Goal: Information Seeking & Learning: Learn about a topic

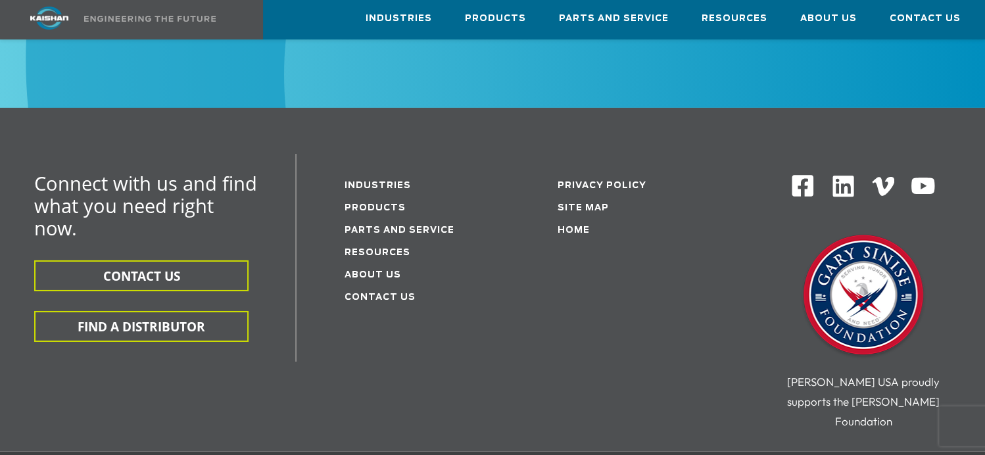
scroll to position [2302, 0]
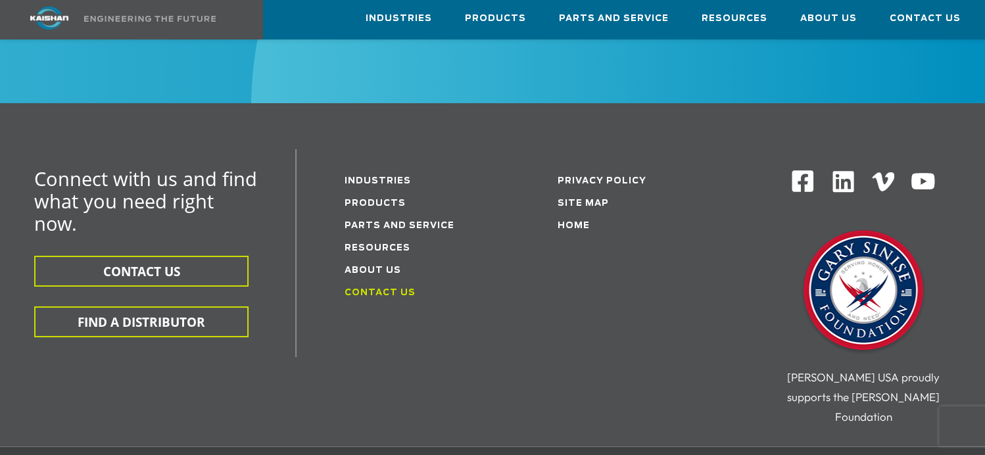
click at [381, 289] on link "Contact Us" at bounding box center [379, 293] width 71 height 9
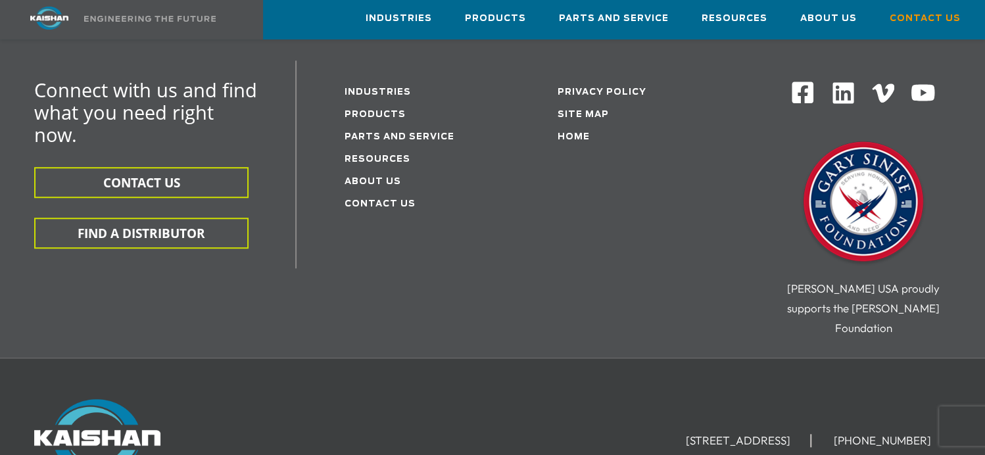
scroll to position [202, 0]
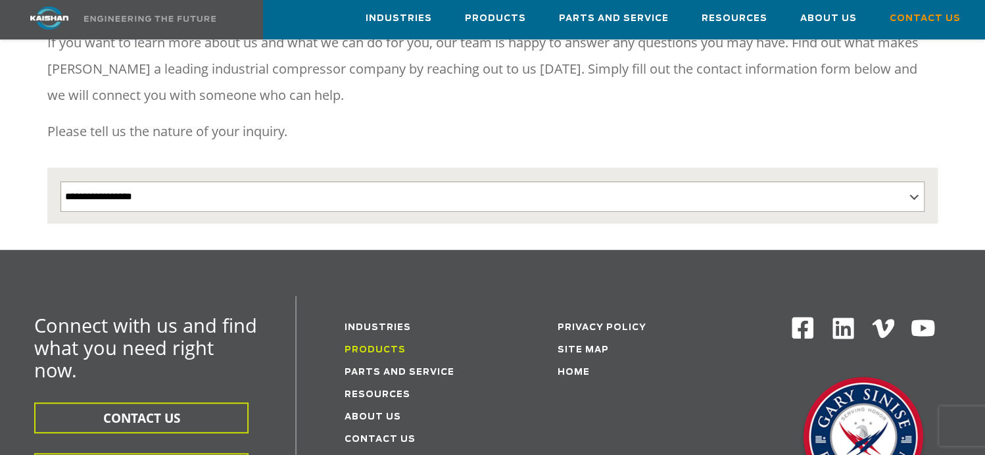
click at [366, 346] on link "Products" at bounding box center [374, 350] width 61 height 9
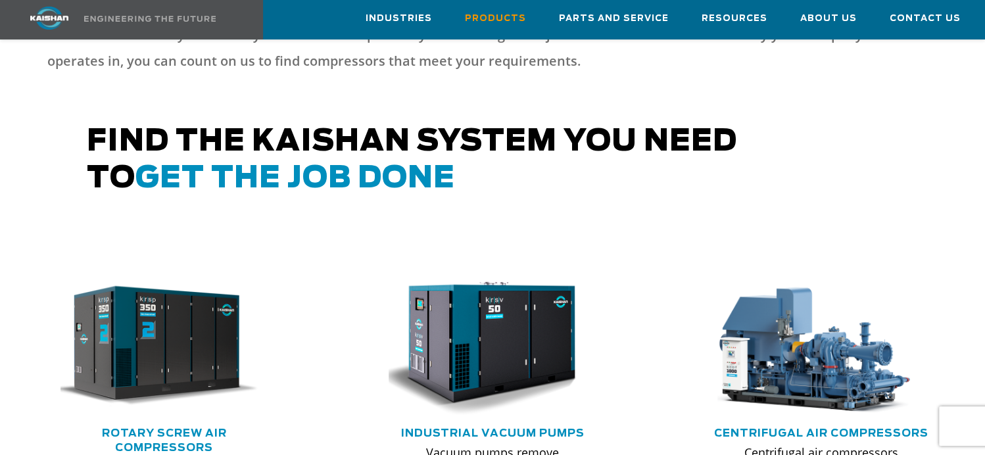
scroll to position [658, 0]
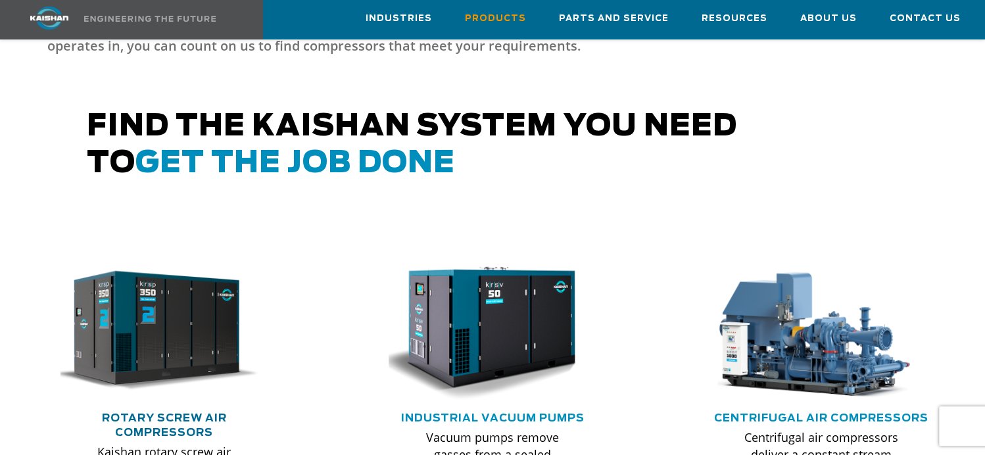
click at [167, 413] on link "Rotary Screw Air Compressors" at bounding box center [164, 425] width 125 height 25
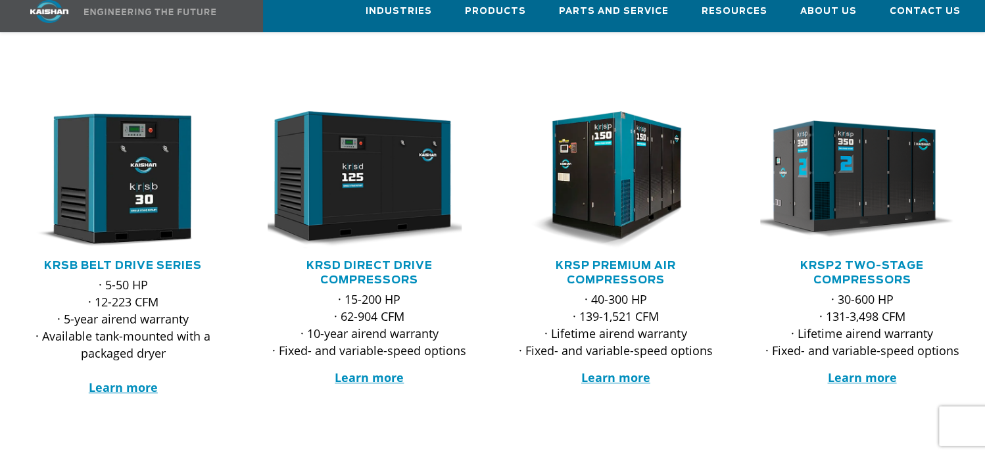
scroll to position [197, 0]
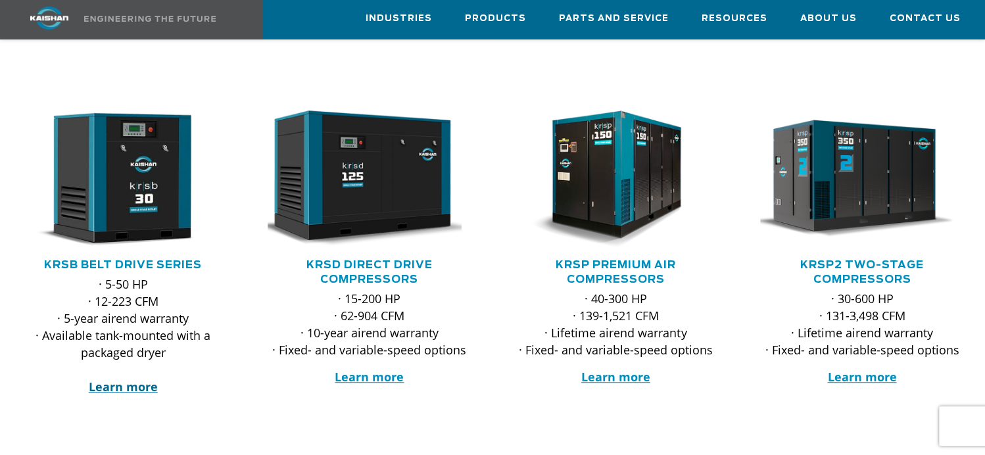
click at [132, 379] on strong "Learn more" at bounding box center [123, 387] width 69 height 16
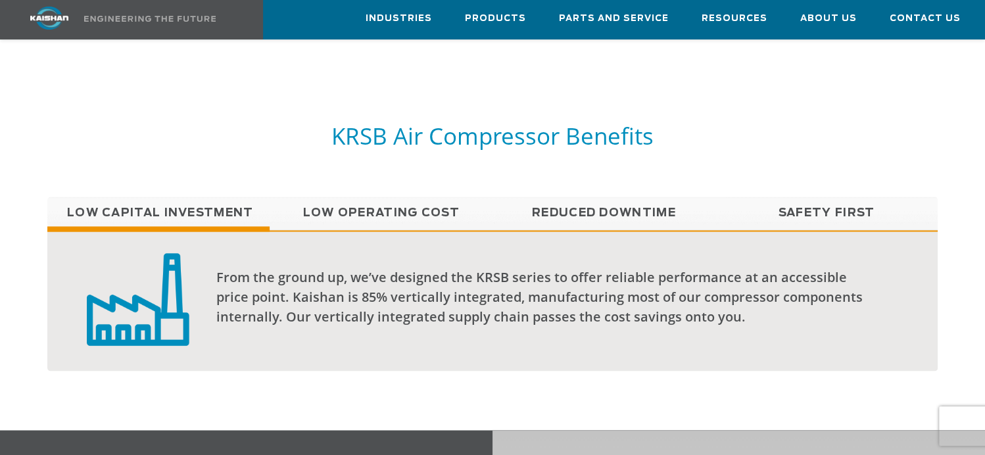
scroll to position [986, 0]
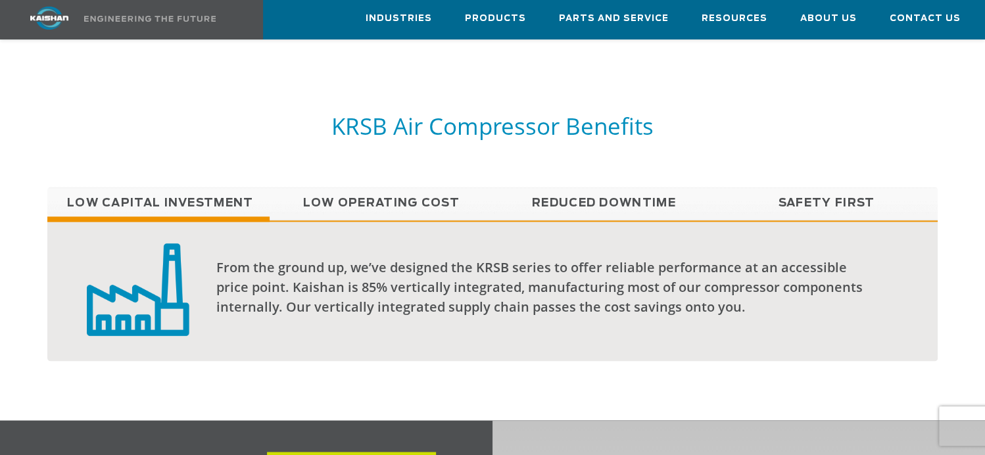
click at [163, 187] on link "Low Capital Investment" at bounding box center [158, 203] width 223 height 33
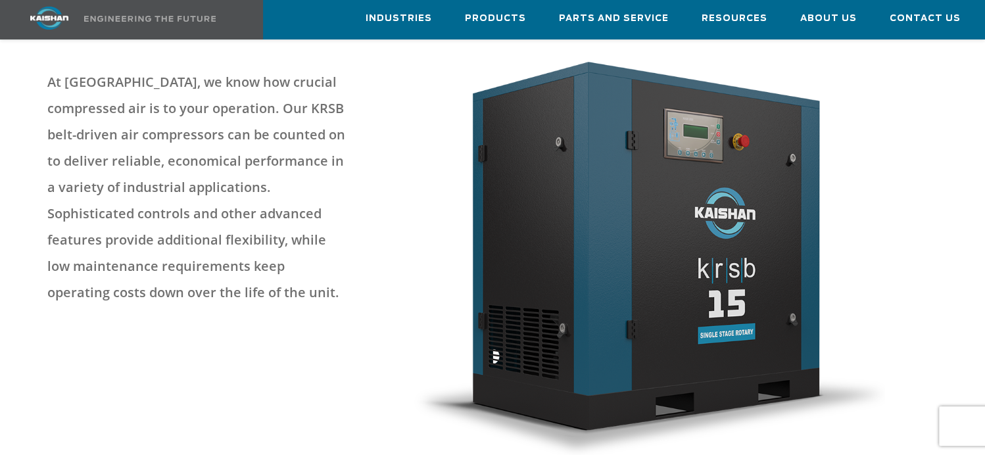
scroll to position [0, 0]
